Goal: Task Accomplishment & Management: Manage account settings

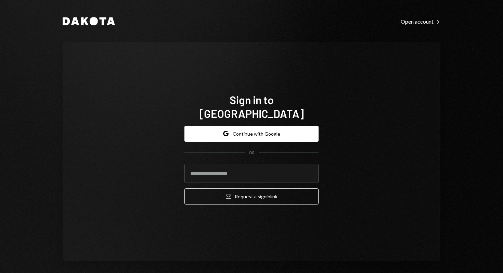
type input "**********"
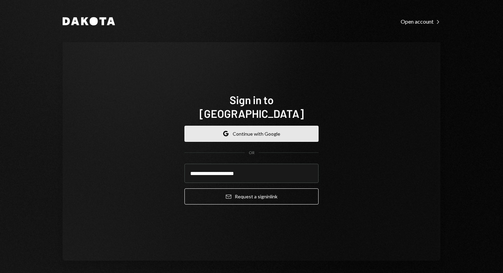
click at [255, 126] on button "Google Continue with Google" at bounding box center [252, 134] width 134 height 16
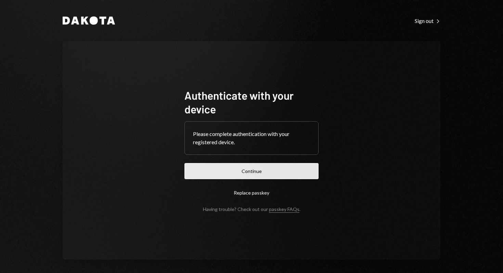
click at [241, 173] on button "Continue" at bounding box center [252, 171] width 134 height 16
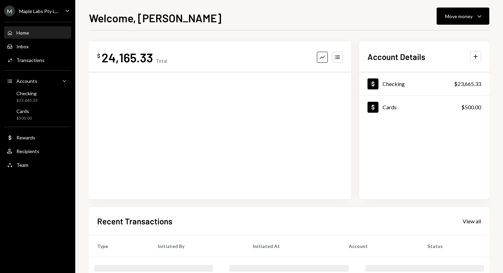
click at [69, 10] on icon "Caret Down" at bounding box center [68, 11] width 8 height 8
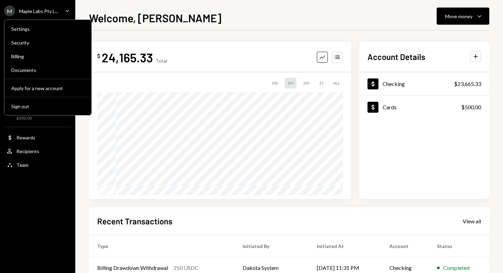
click at [26, 12] on div "Maple Labs Pty L..." at bounding box center [38, 11] width 39 height 6
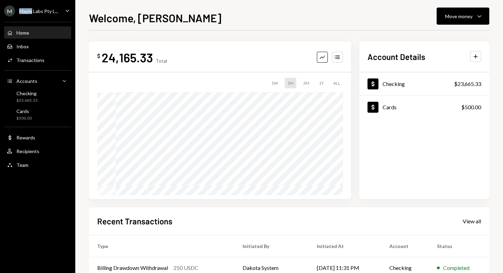
click at [26, 12] on div "Maple Labs Pty L..." at bounding box center [38, 11] width 39 height 6
click at [158, 37] on div "$ 24,165.33 Total Graph Accounts 1W 1M 3M 1Y ALL Account Details Plus Dollar Ch…" at bounding box center [289, 205] width 400 height 350
click at [61, 7] on div "M Maple Labs Pty L... Caret Down" at bounding box center [37, 10] width 75 height 11
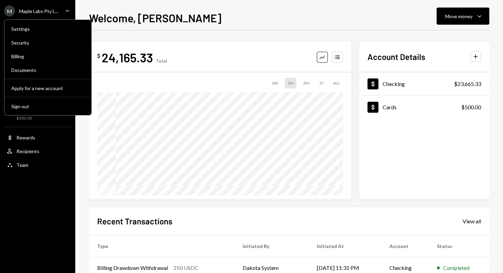
click at [9, 12] on div "M" at bounding box center [9, 10] width 11 height 11
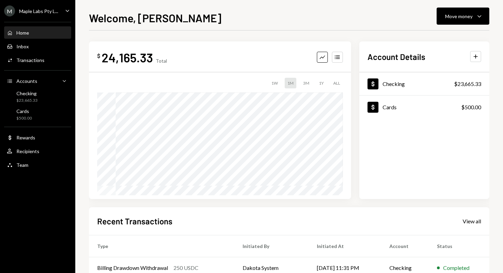
click at [56, 17] on ul "M Maple Labs Pty L... Caret Down Home Home Inbox Inbox Activities Transactions …" at bounding box center [37, 86] width 75 height 172
click at [44, 14] on div "M Maple Labs Pty L..." at bounding box center [31, 10] width 54 height 11
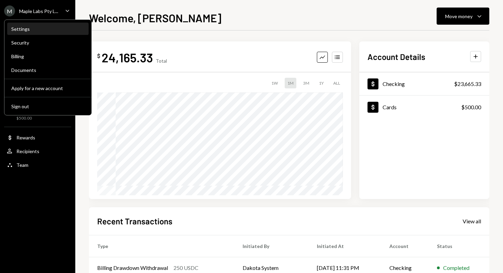
click at [31, 31] on div "Settings" at bounding box center [47, 29] width 73 height 6
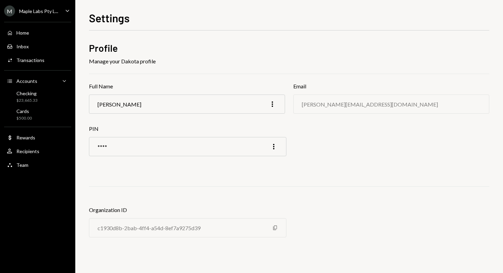
click at [267, 146] on div "**** More" at bounding box center [188, 146] width 198 height 19
click at [276, 146] on icon "More" at bounding box center [274, 146] width 8 height 8
click at [257, 164] on div "Edit" at bounding box center [258, 161] width 34 height 12
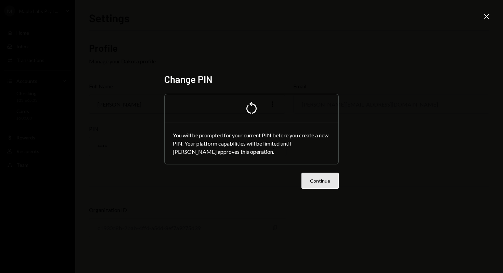
click at [334, 180] on button "Continue" at bounding box center [320, 181] width 37 height 16
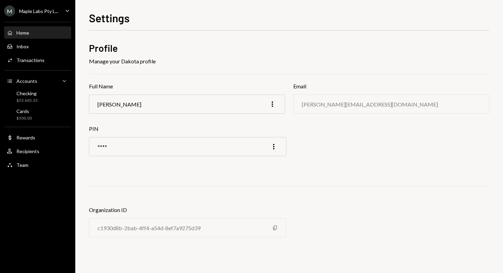
click at [33, 29] on div "Home Home" at bounding box center [38, 33] width 62 height 12
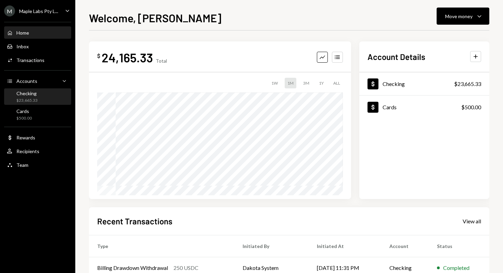
click at [25, 98] on div "$23,665.33" at bounding box center [26, 101] width 21 height 6
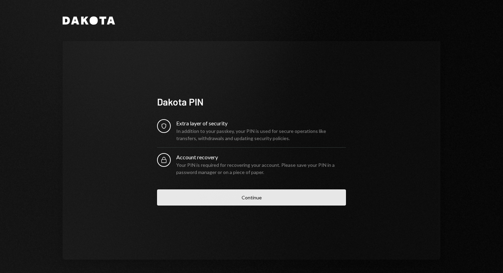
click at [244, 200] on button "Continue" at bounding box center [251, 197] width 189 height 16
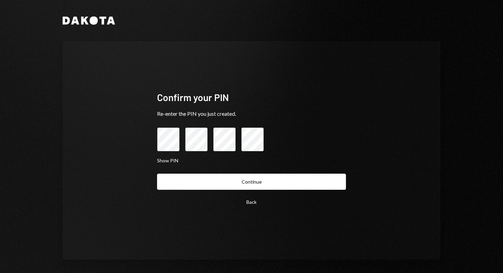
click at [157, 174] on button "Continue" at bounding box center [251, 182] width 189 height 16
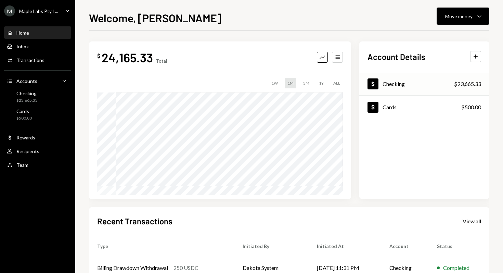
click at [462, 84] on div "$23,665.33" at bounding box center [467, 84] width 27 height 8
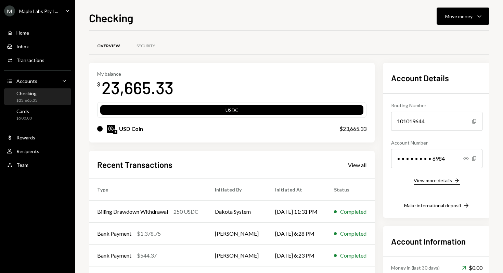
click at [441, 180] on div "View more details" at bounding box center [433, 180] width 38 height 6
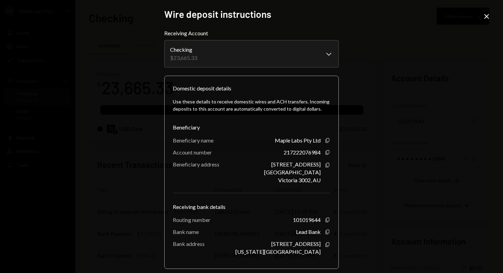
click at [397, 154] on div "**********" at bounding box center [251, 136] width 503 height 273
click at [486, 16] on icon "Close" at bounding box center [487, 16] width 8 height 8
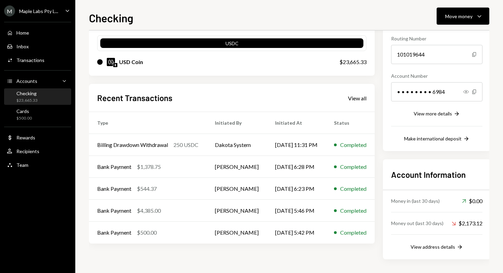
scroll to position [62, 0]
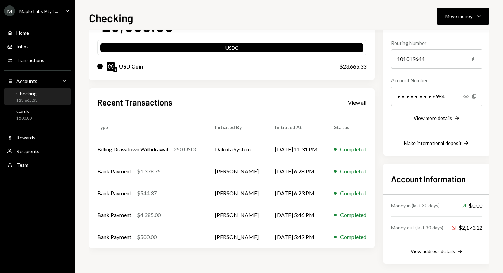
click at [436, 143] on div "Make international deposit" at bounding box center [433, 143] width 58 height 6
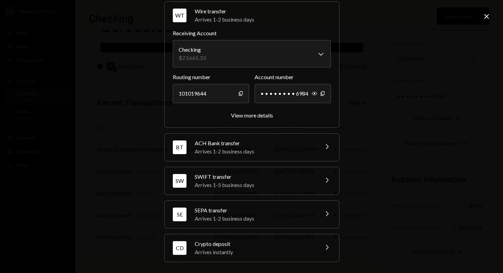
scroll to position [0, 0]
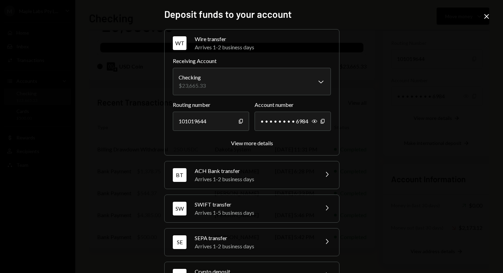
click at [484, 17] on icon "Close" at bounding box center [487, 16] width 8 height 8
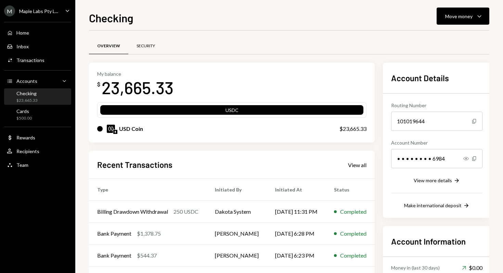
click at [142, 43] on div "Security" at bounding box center [146, 46] width 18 height 6
